Goal: Find specific page/section: Find specific page/section

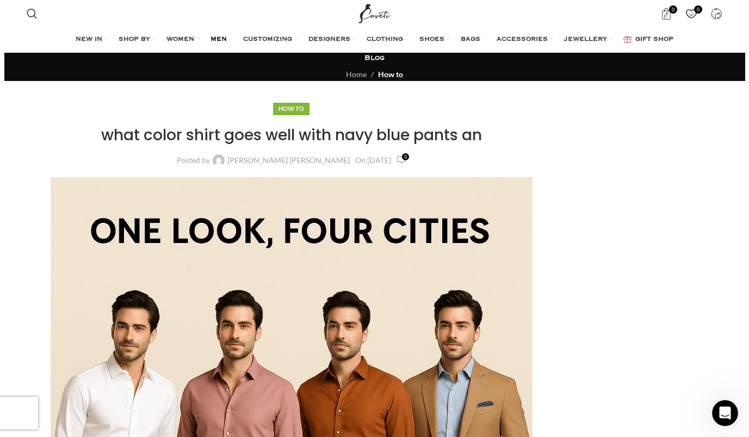
click at [219, 36] on span "MEN" at bounding box center [218, 39] width 16 height 9
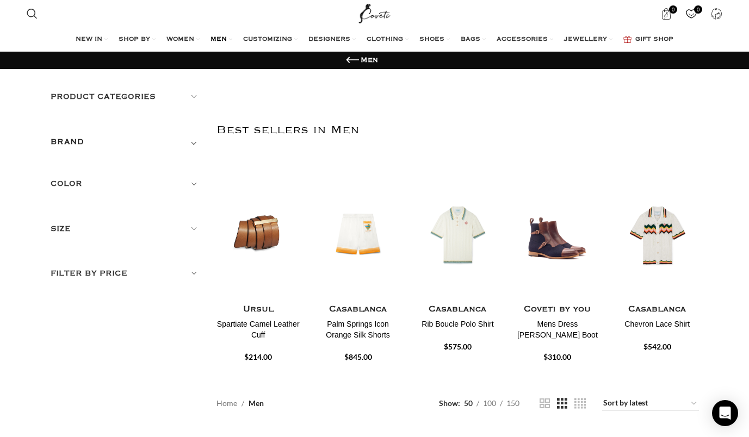
click at [65, 184] on h5 "Color" at bounding box center [126, 184] width 150 height 12
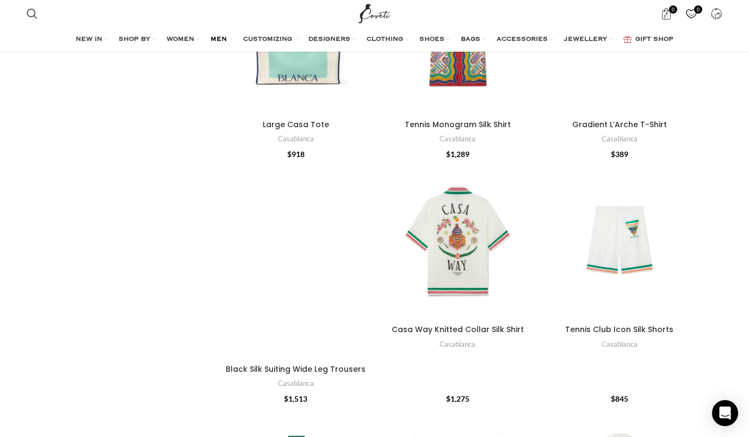
scroll to position [1991, 0]
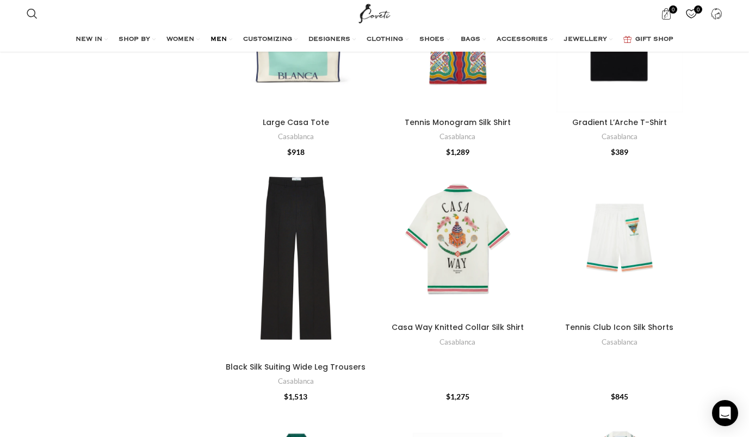
click at [217, 40] on span "MEN" at bounding box center [218, 39] width 16 height 9
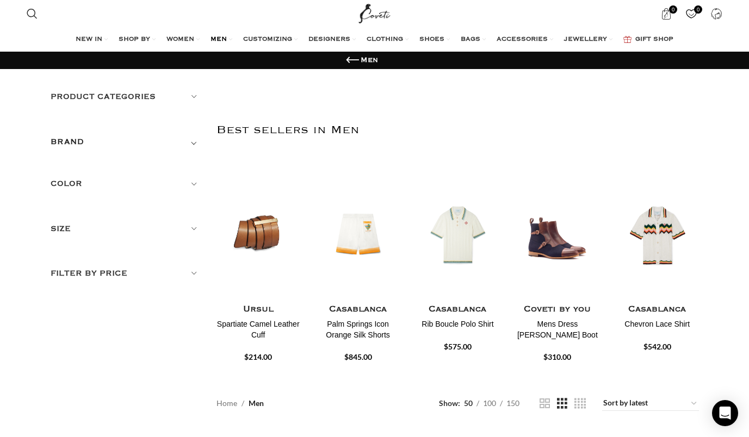
click at [96, 101] on h5 "Product categories" at bounding box center [126, 97] width 150 height 12
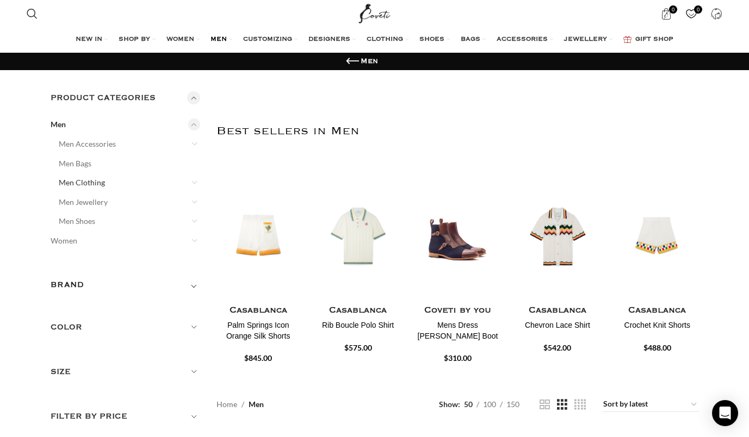
click at [84, 183] on link "Men Clothing" at bounding box center [123, 183] width 128 height 20
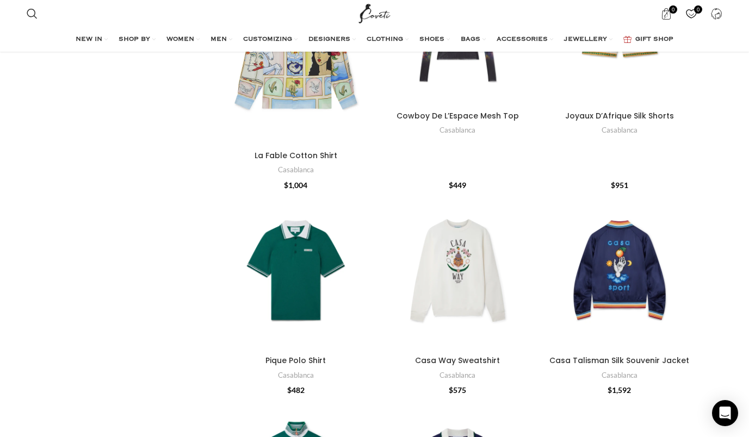
scroll to position [3642, 0]
